Goal: Information Seeking & Learning: Learn about a topic

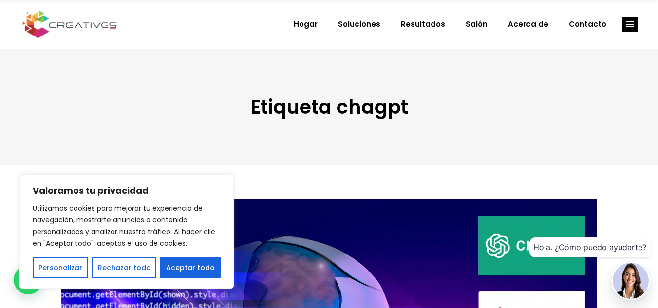
click at [485, 139] on div "Etiqueta chagpt" at bounding box center [329, 107] width 658 height 117
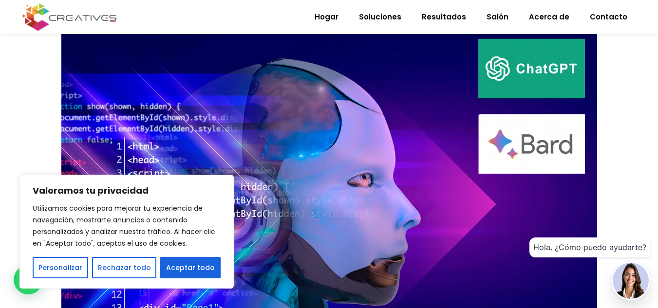
scroll to position [178, 0]
click at [578, 247] on font "Hola. ¿Cómo puedo ayudarte?" at bounding box center [589, 248] width 113 height 10
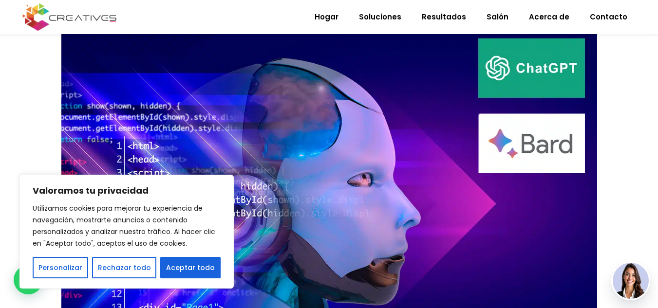
click at [641, 294] on img at bounding box center [631, 281] width 36 height 36
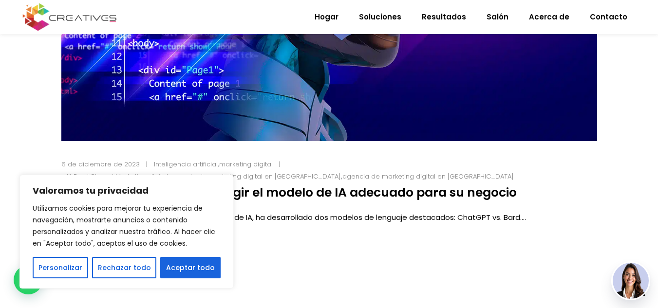
scroll to position [473, 0]
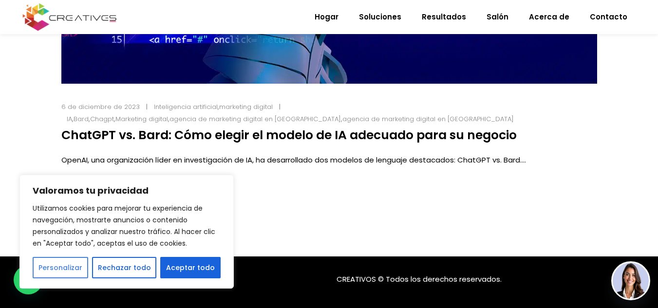
click at [71, 268] on font "Personalizar" at bounding box center [60, 268] width 44 height 10
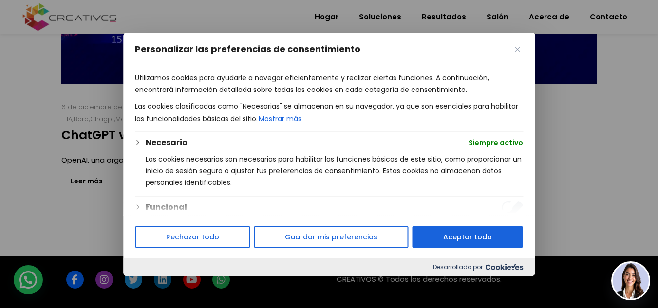
click at [556, 80] on div at bounding box center [329, 154] width 658 height 308
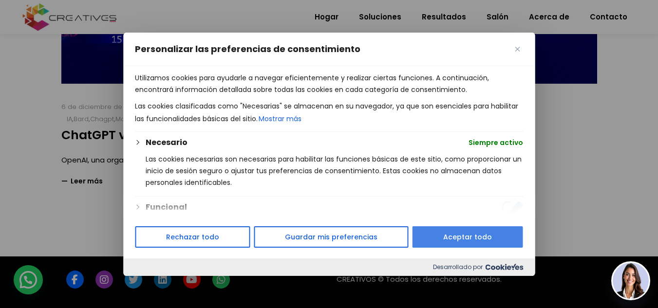
click at [434, 242] on button "Aceptar todo" at bounding box center [468, 236] width 111 height 21
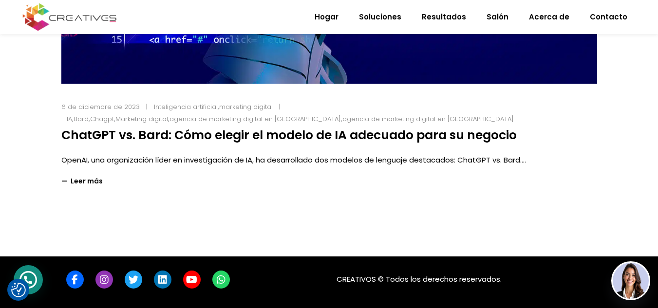
click at [26, 282] on div at bounding box center [28, 279] width 29 height 29
click at [634, 282] on img at bounding box center [631, 281] width 36 height 36
